Goal: Transaction & Acquisition: Purchase product/service

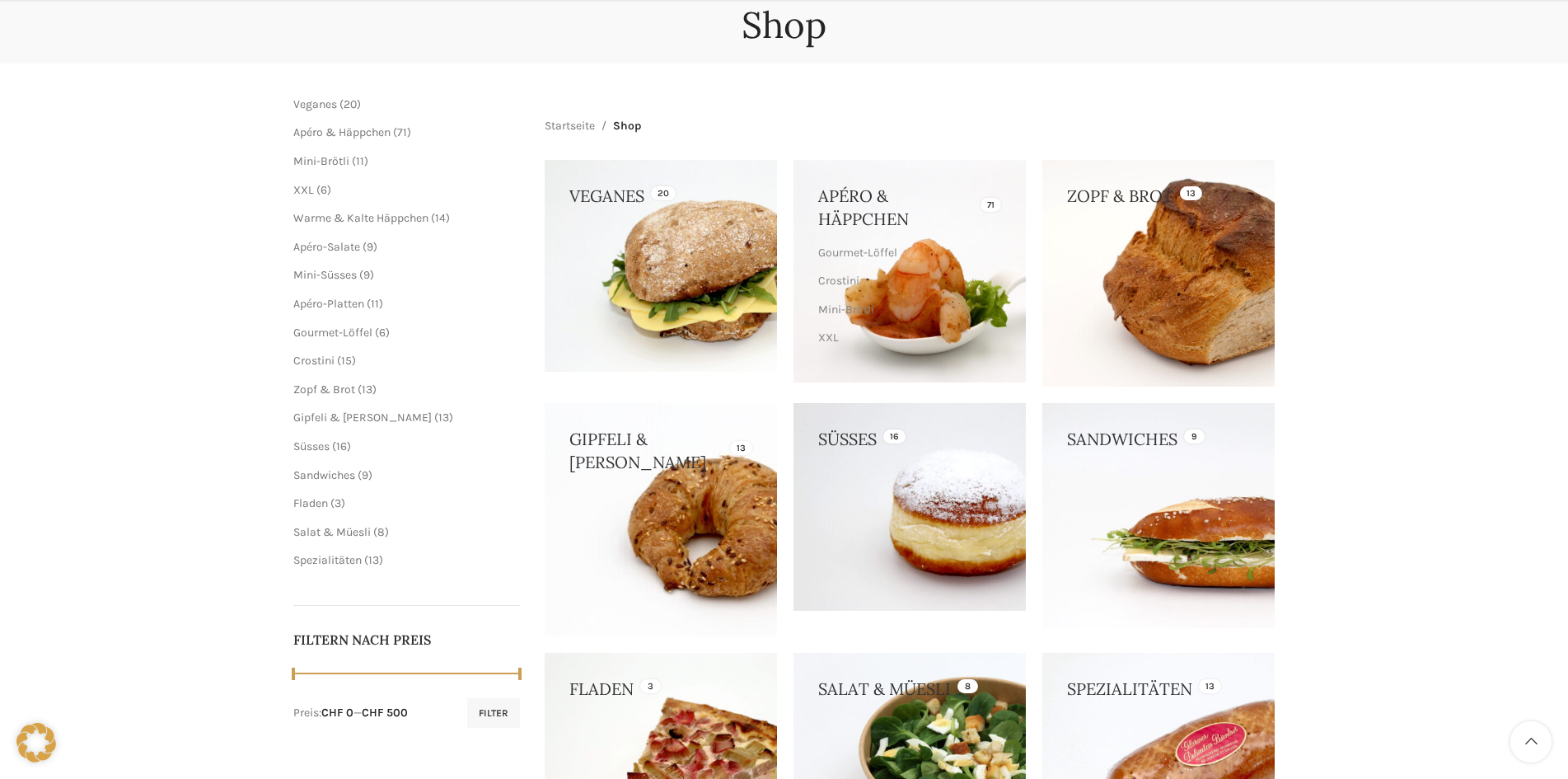
scroll to position [330, 0]
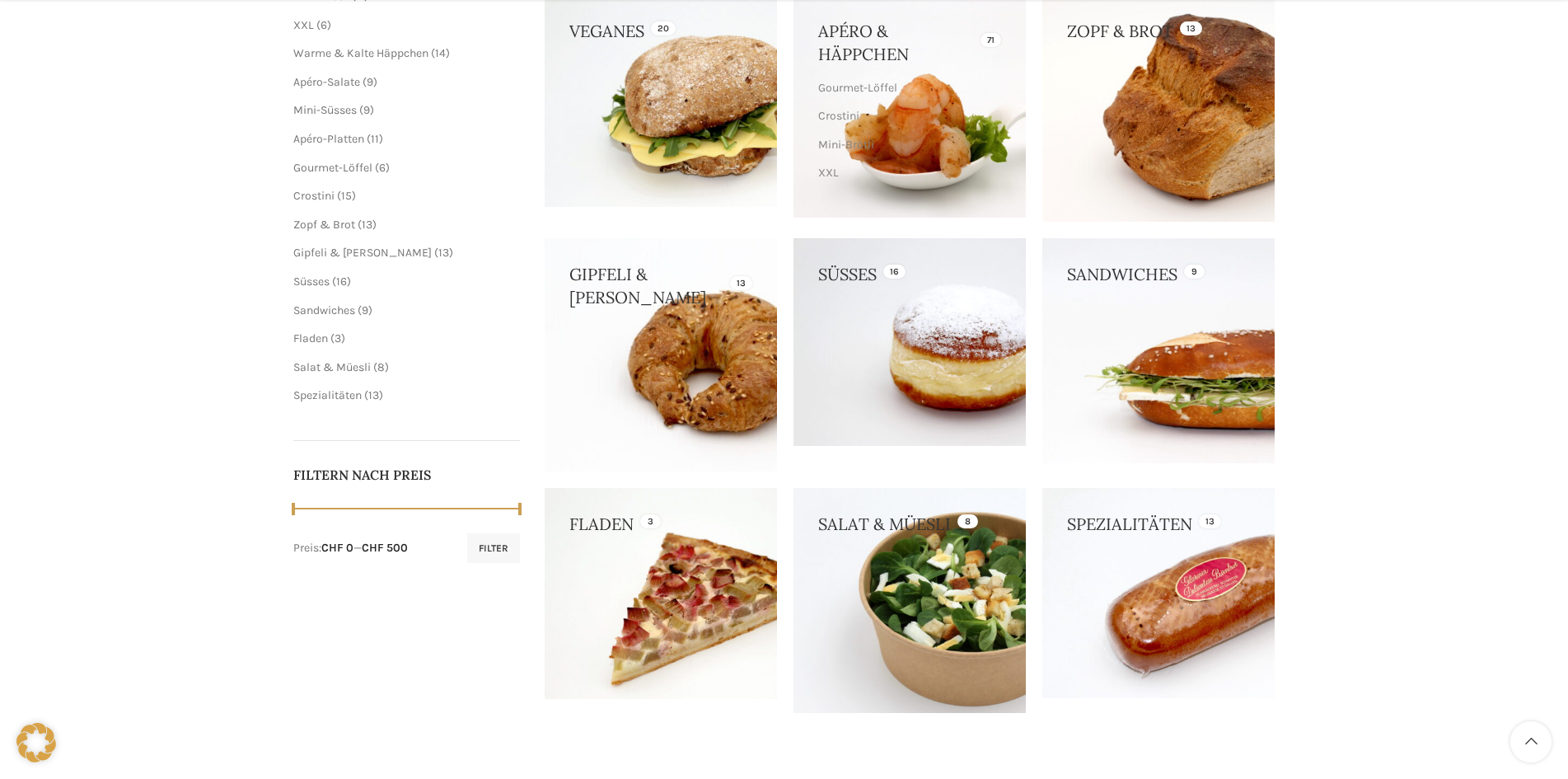
click at [1121, 277] on link at bounding box center [1158, 350] width 232 height 224
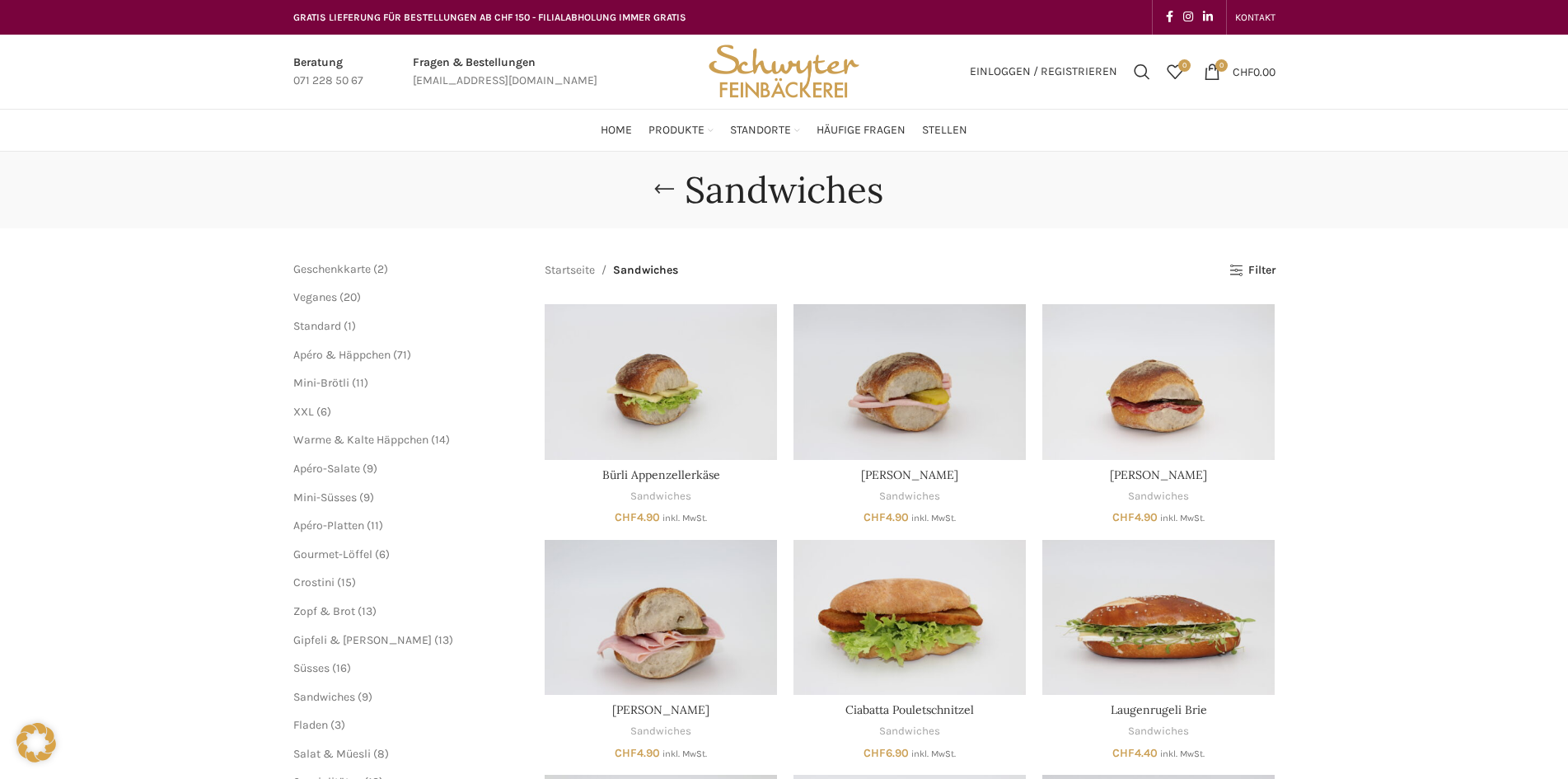
scroll to position [165, 0]
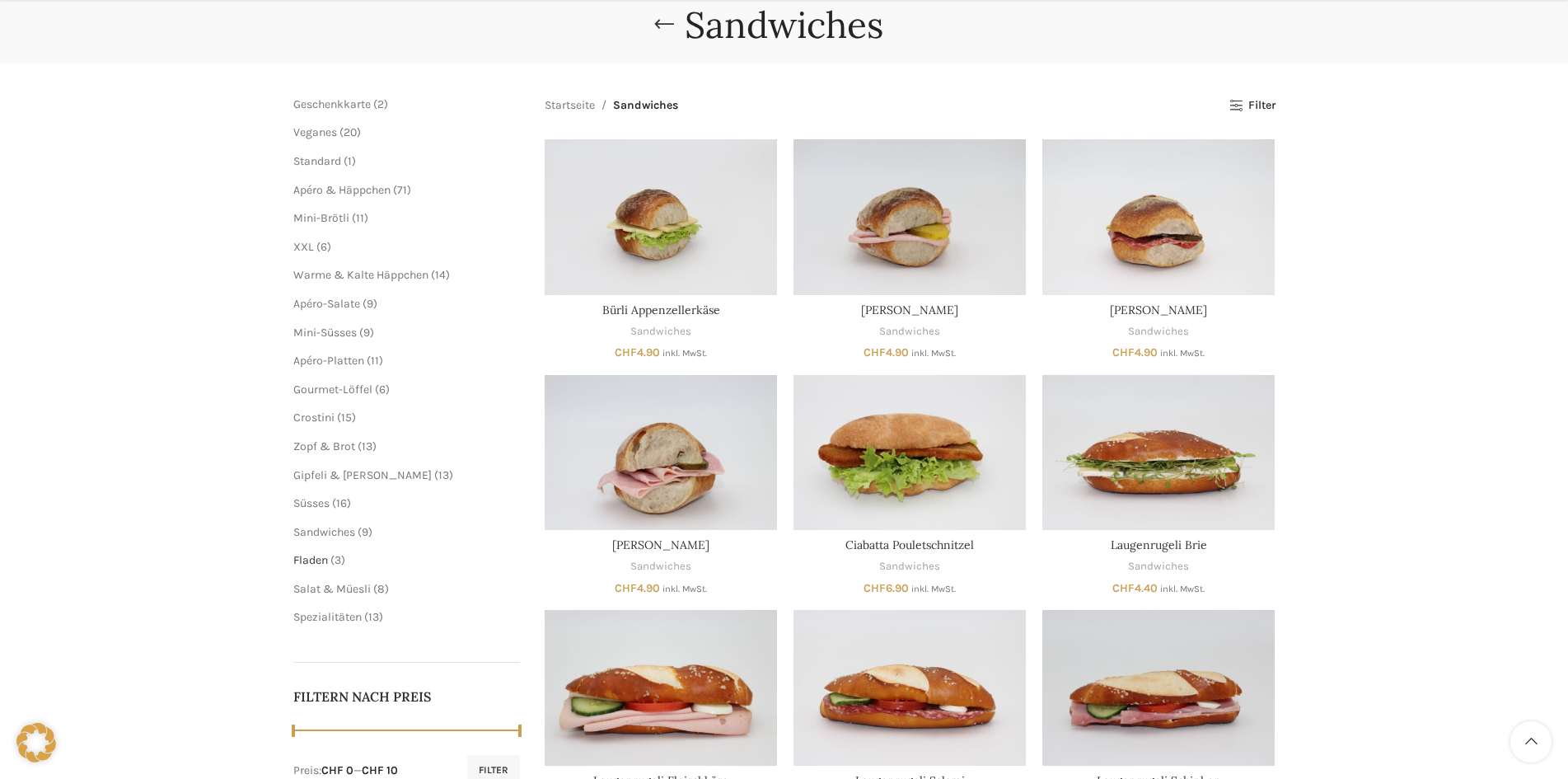
click at [321, 560] on span "Fladen" at bounding box center [310, 559] width 34 height 14
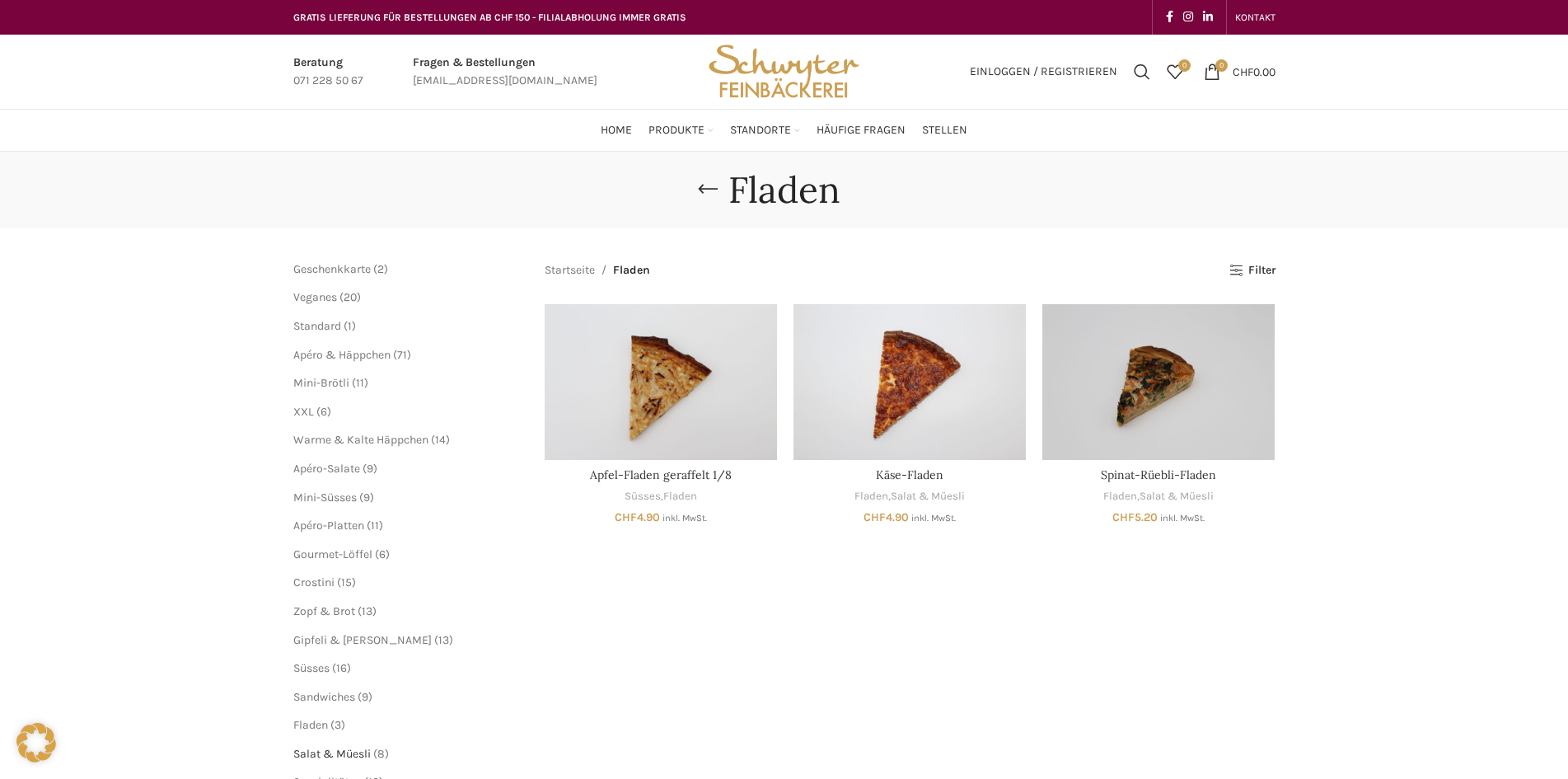
scroll to position [82, 0]
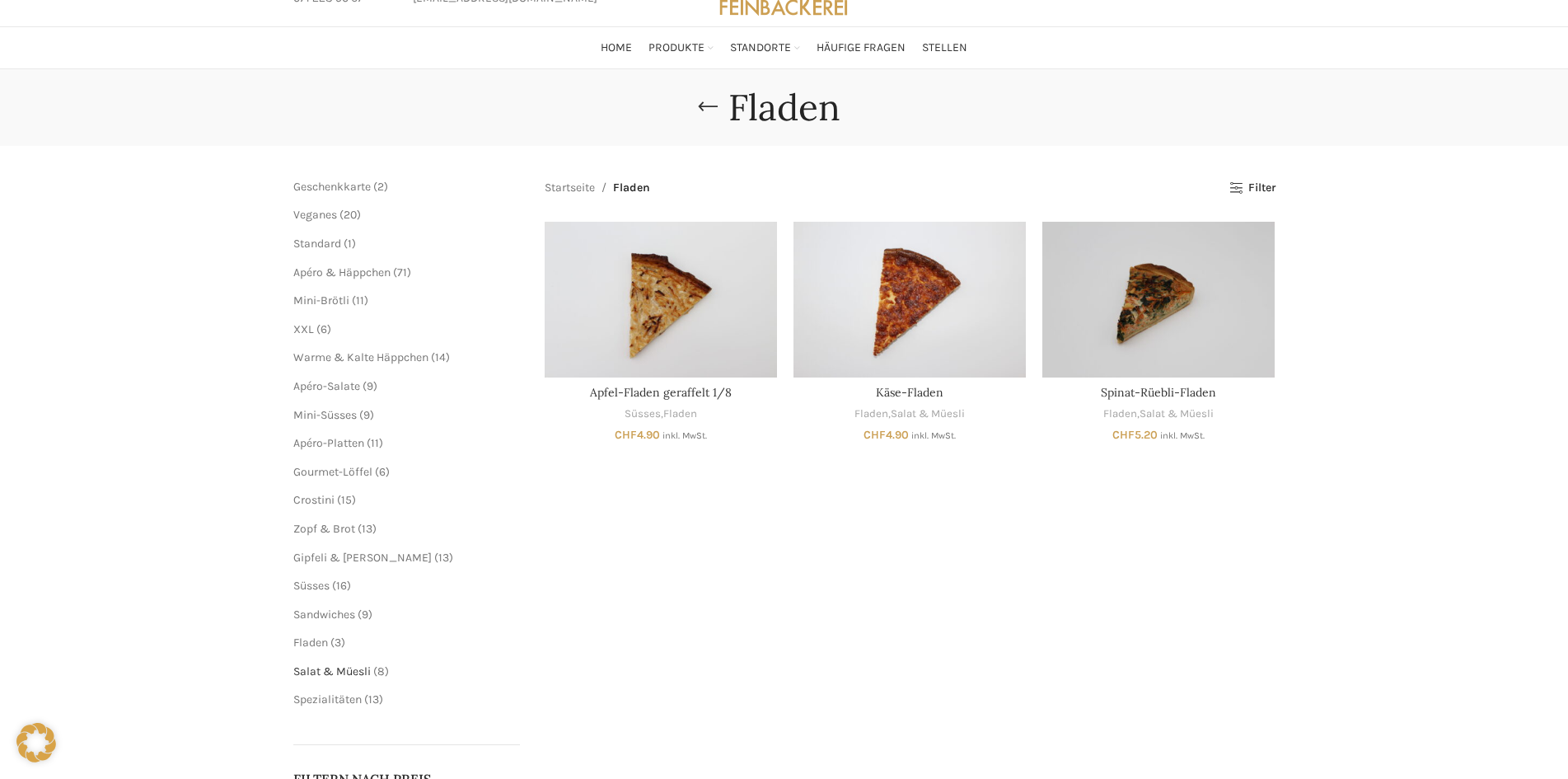
click at [347, 672] on span "Salat & Müesli" at bounding box center [332, 671] width 78 height 14
